Goal: Task Accomplishment & Management: Use online tool/utility

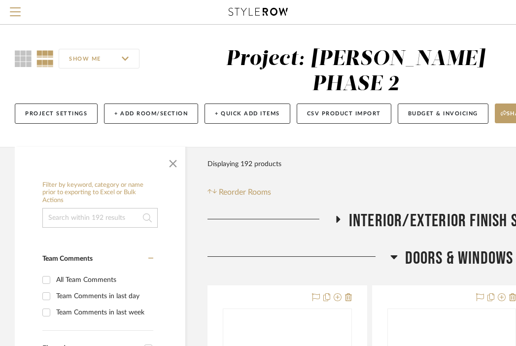
click at [110, 208] on input at bounding box center [99, 218] width 115 height 20
type input "S"
click at [15, 8] on span "Menu" at bounding box center [15, 7] width 11 height 1
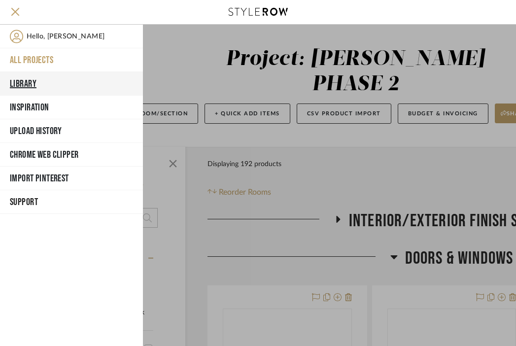
click at [32, 80] on button "Library" at bounding box center [71, 84] width 143 height 24
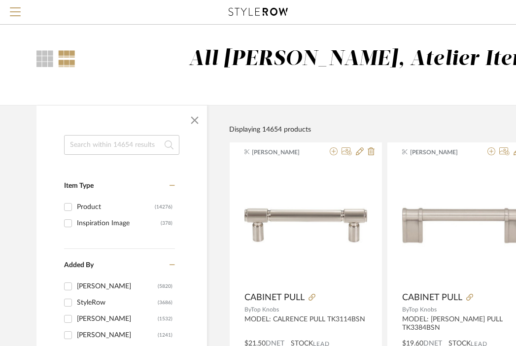
click at [111, 142] on input at bounding box center [121, 145] width 115 height 20
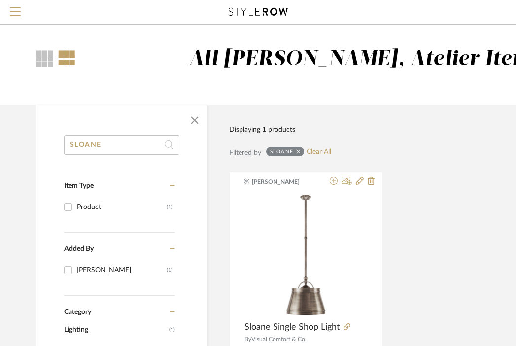
type input "SLOANE"
click at [16, 6] on button "Menu" at bounding box center [15, 12] width 31 height 24
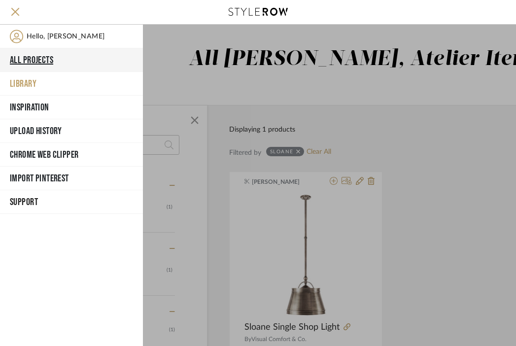
click at [36, 57] on button "All Projects" at bounding box center [71, 60] width 143 height 24
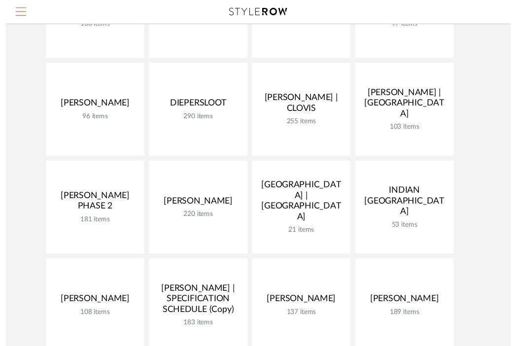
scroll to position [176, 0]
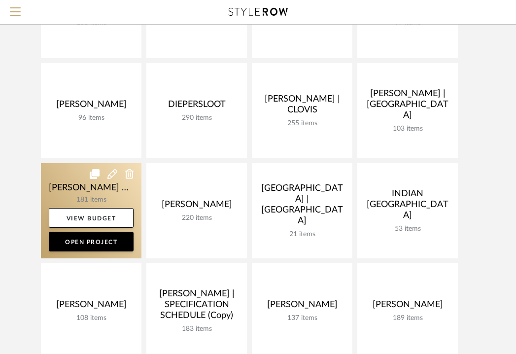
click at [78, 189] on link at bounding box center [91, 210] width 101 height 95
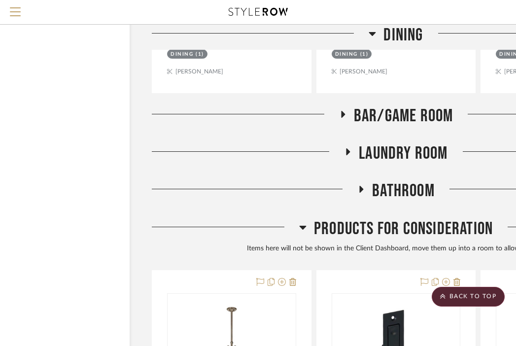
scroll to position [4497, 56]
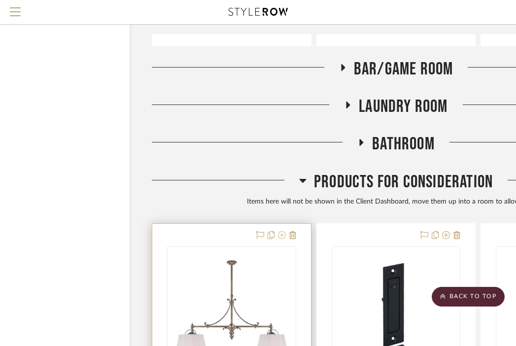
click at [284, 231] on icon at bounding box center [282, 235] width 8 height 8
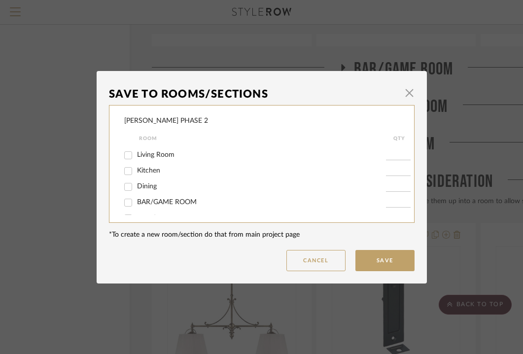
scroll to position [82, 0]
click at [140, 166] on span "Kitchen" at bounding box center [148, 164] width 23 height 7
click at [136, 166] on input "Kitchen" at bounding box center [128, 165] width 16 height 16
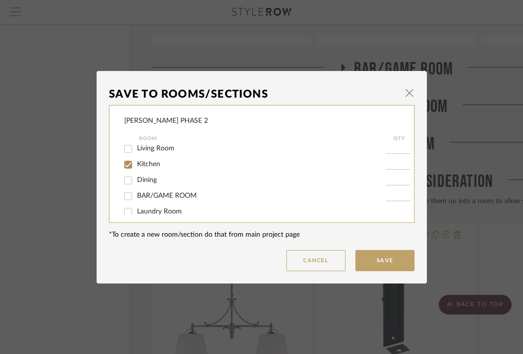
checkbox input "true"
type input "1"
click at [402, 262] on button "Save" at bounding box center [385, 260] width 59 height 21
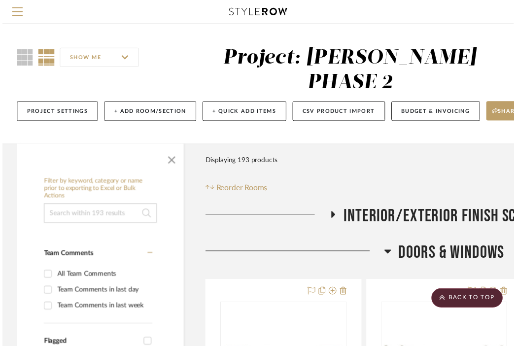
scroll to position [4497, 56]
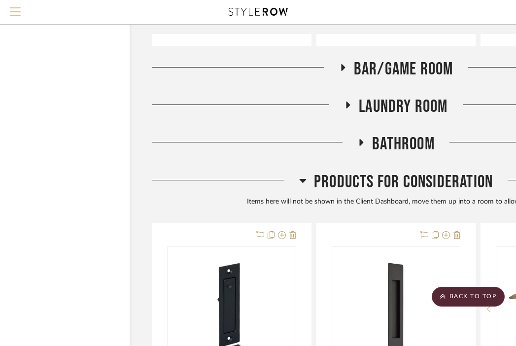
click at [12, 13] on span "Menu" at bounding box center [15, 14] width 11 height 15
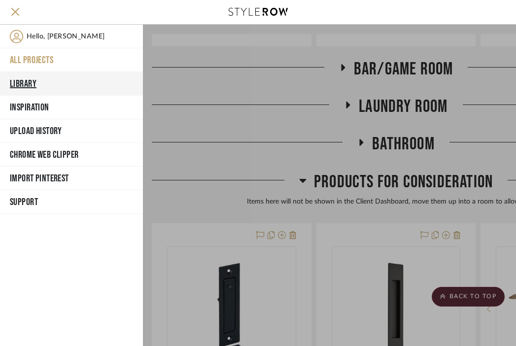
click at [32, 83] on button "Library" at bounding box center [71, 84] width 143 height 24
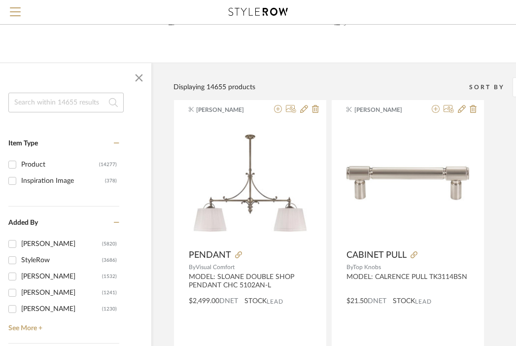
scroll to position [0, 56]
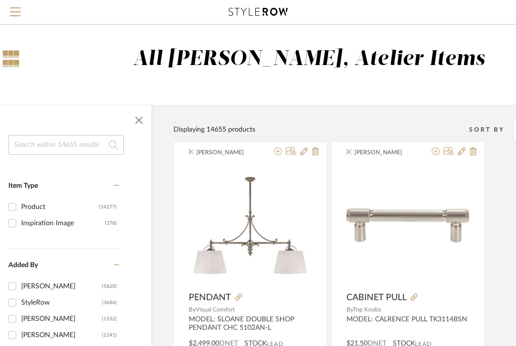
click at [77, 143] on input at bounding box center [65, 145] width 115 height 20
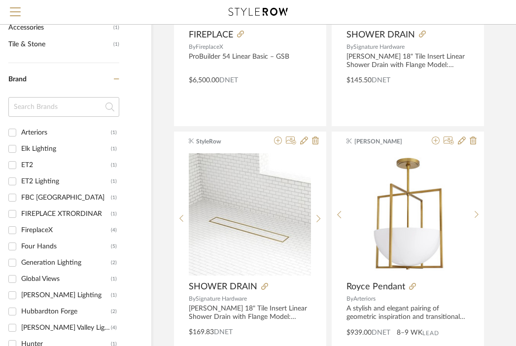
scroll to position [296, 56]
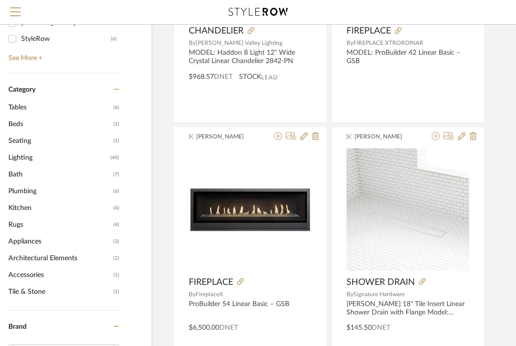
type input "LINEAR"
